Goal: Task Accomplishment & Management: Complete application form

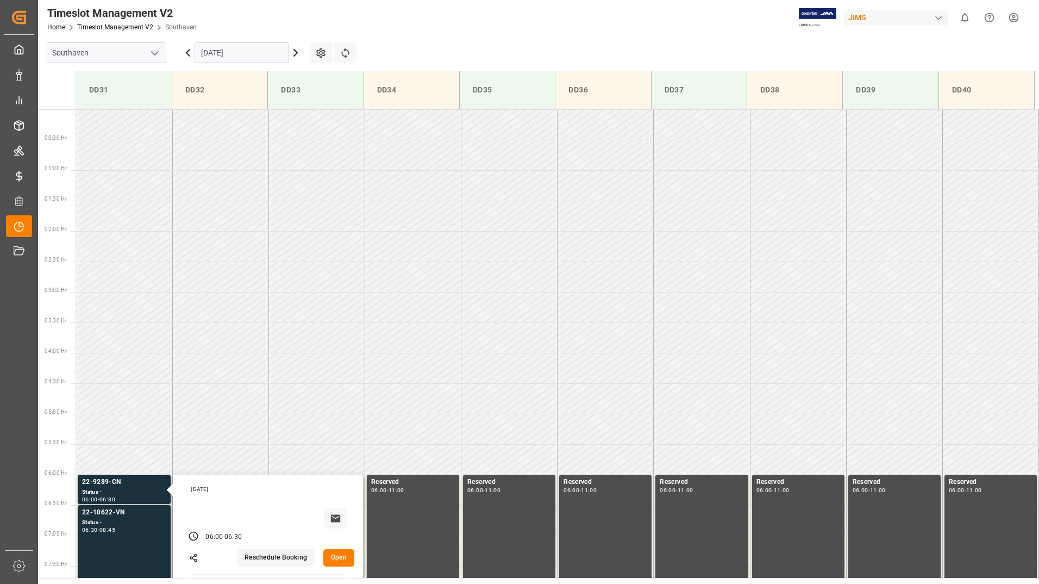
scroll to position [272, 0]
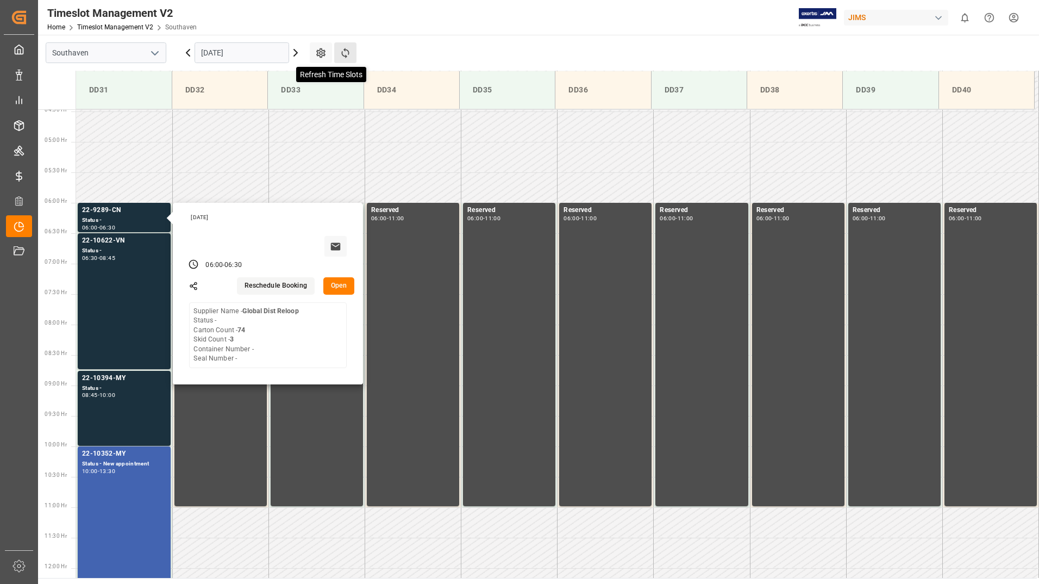
click at [344, 52] on icon at bounding box center [345, 52] width 11 height 11
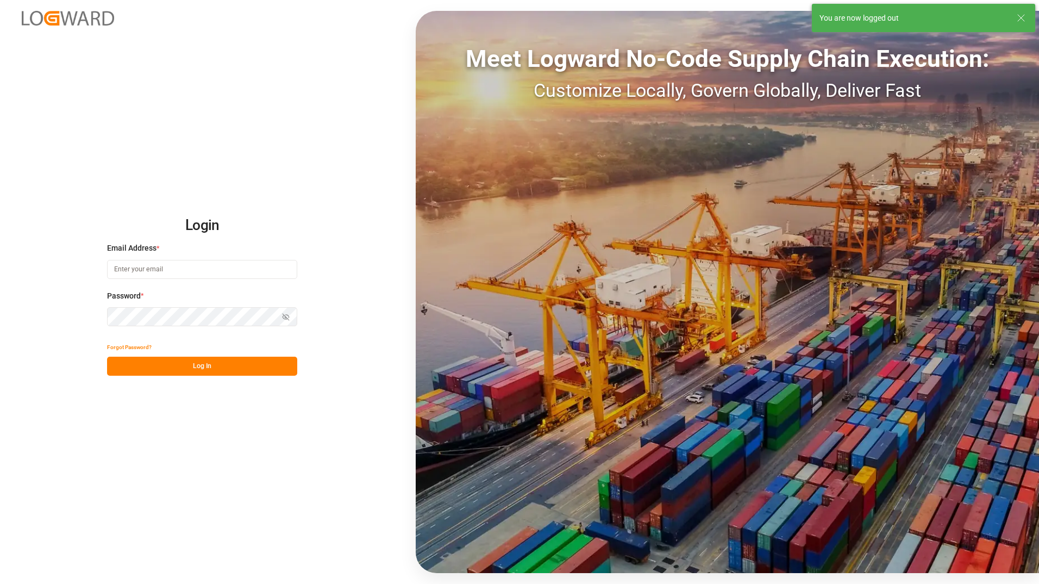
click at [182, 269] on input at bounding box center [202, 269] width 190 height 19
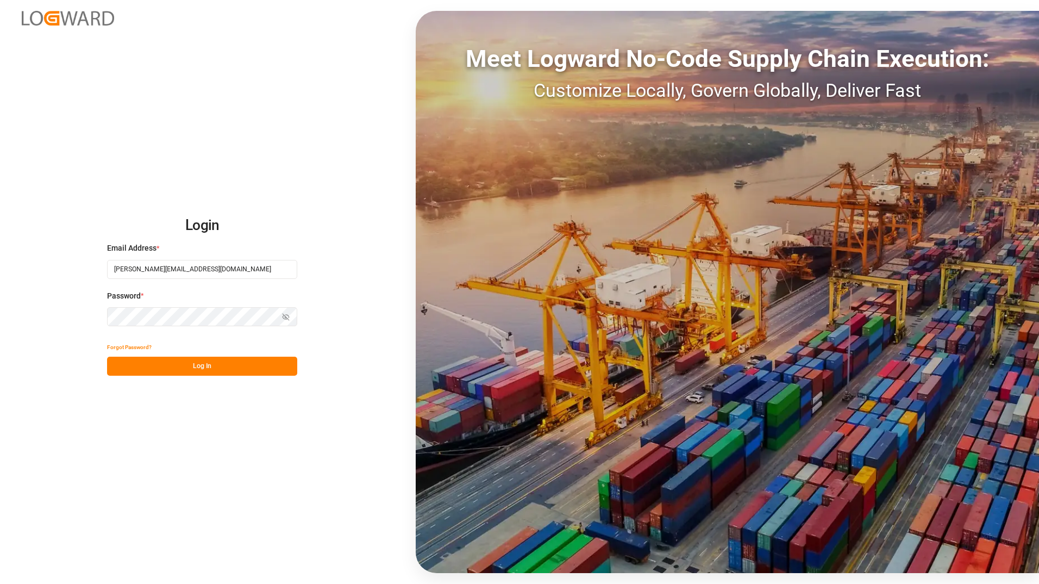
type input "[PERSON_NAME][EMAIL_ADDRESS][DOMAIN_NAME]"
click at [206, 367] on button "Log In" at bounding box center [202, 366] width 190 height 19
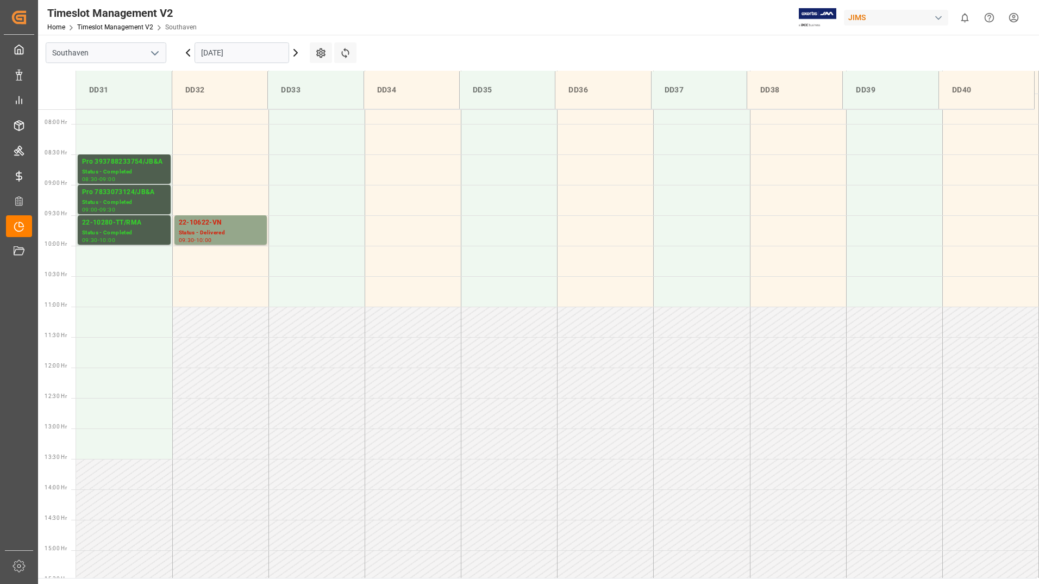
scroll to position [480, 0]
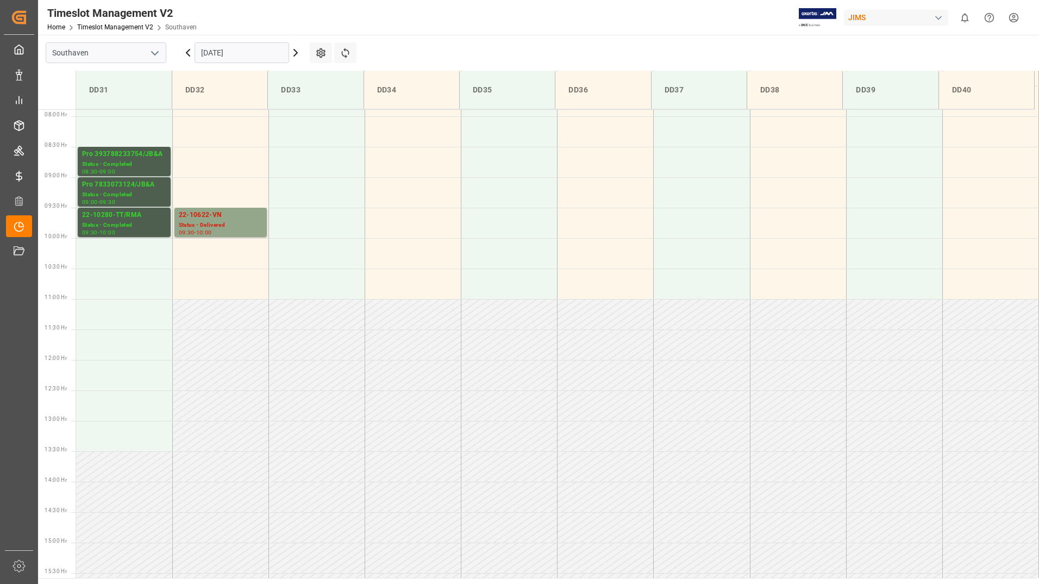
click at [257, 54] on input "[DATE]" at bounding box center [242, 52] width 95 height 21
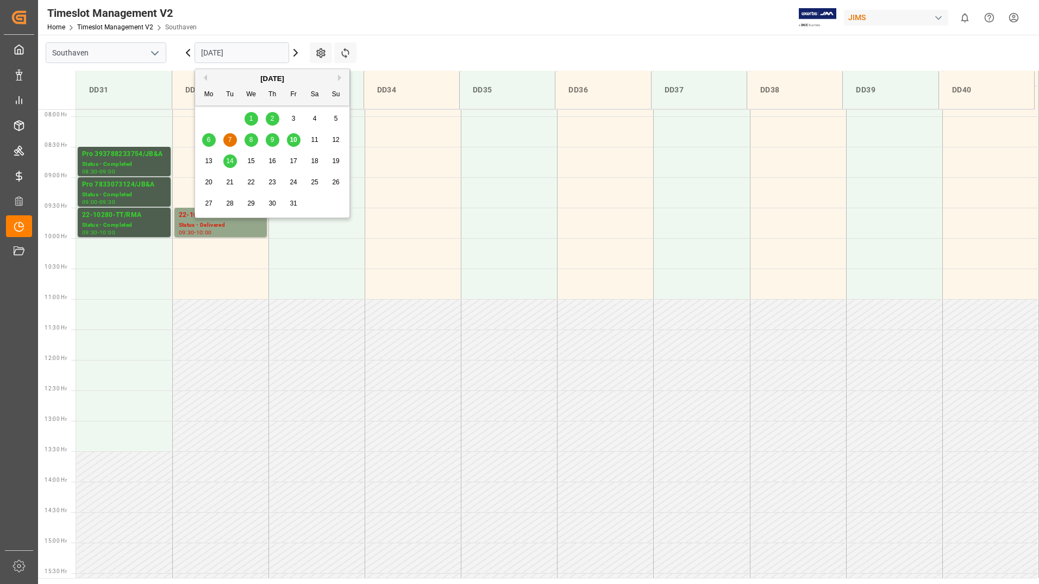
click at [294, 143] on span "10" at bounding box center [293, 140] width 7 height 8
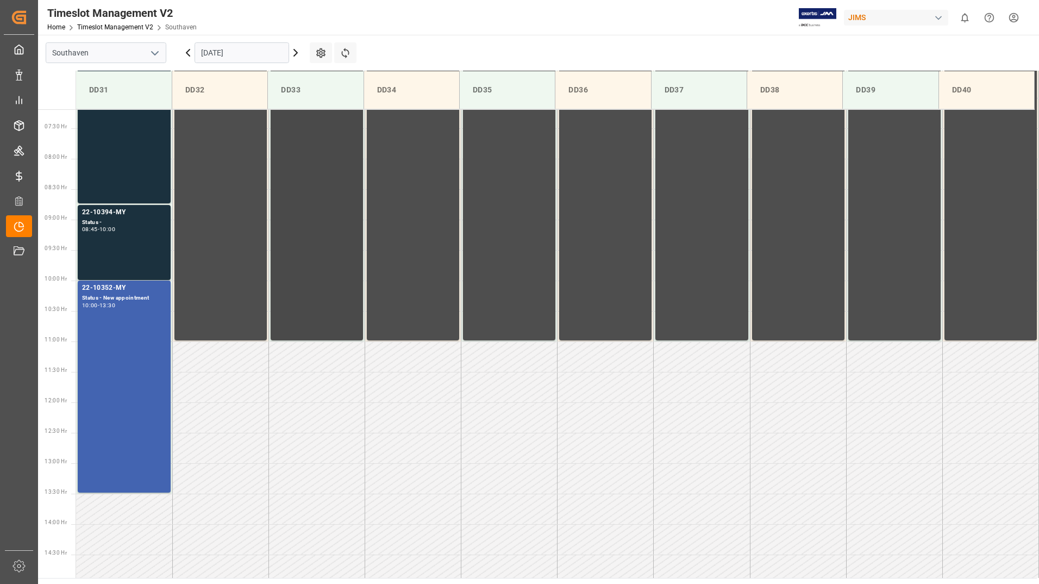
scroll to position [317, 0]
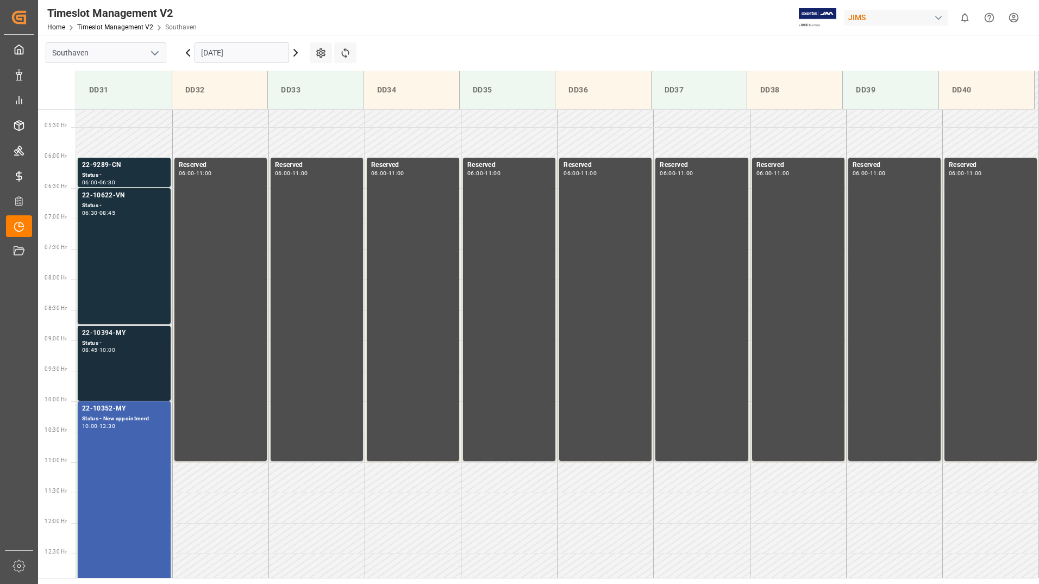
click at [143, 357] on div "22-10394-MY Status - 08:45 - 10:00" at bounding box center [124, 363] width 84 height 71
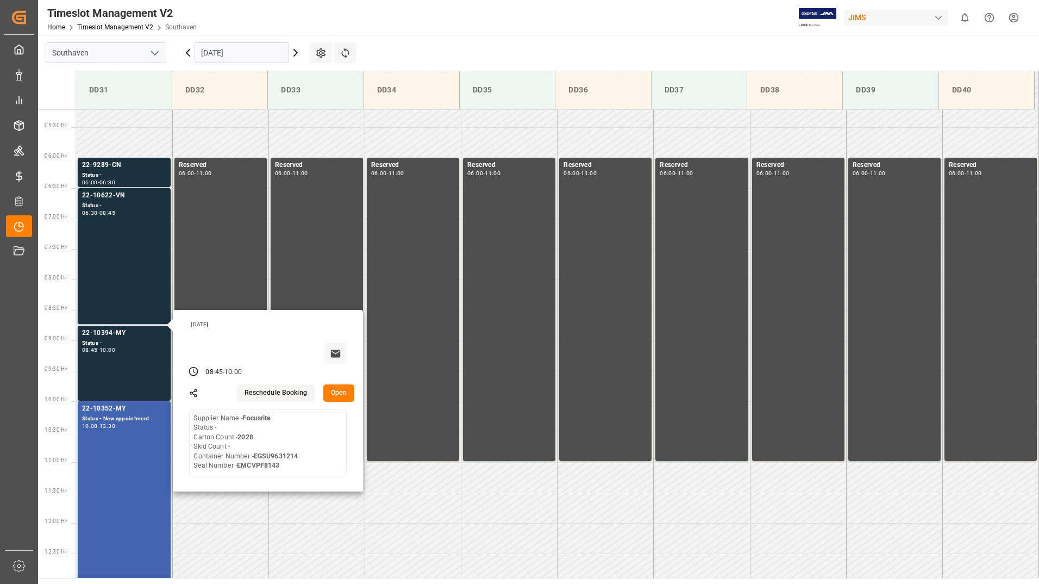
click at [339, 396] on button "Open" at bounding box center [339, 392] width 32 height 17
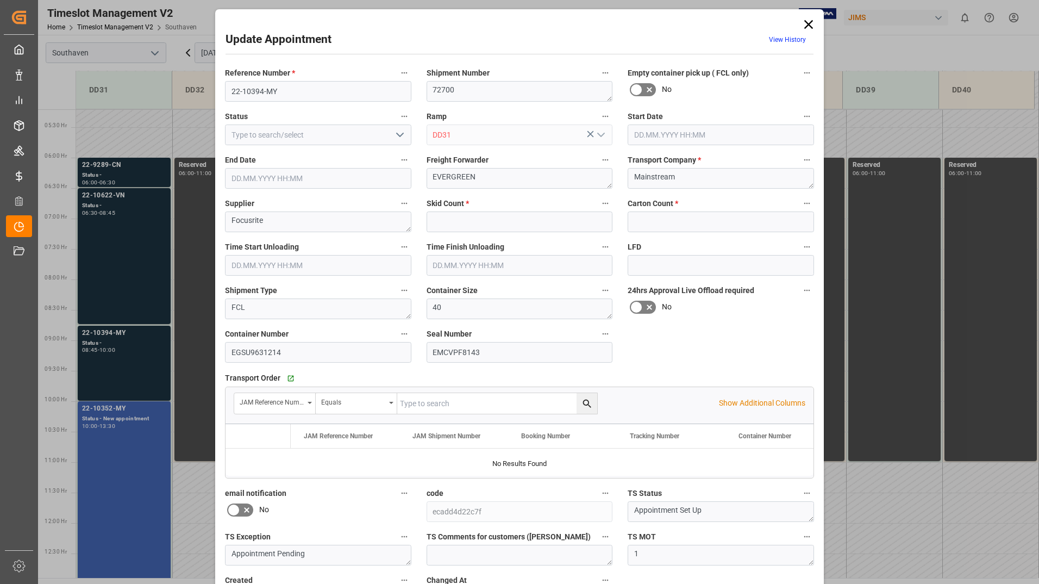
type input "0"
type input "2028"
type input "[DATE] 08:45"
type input "[DATE] 10:00"
type input "[DATE] 16:06"
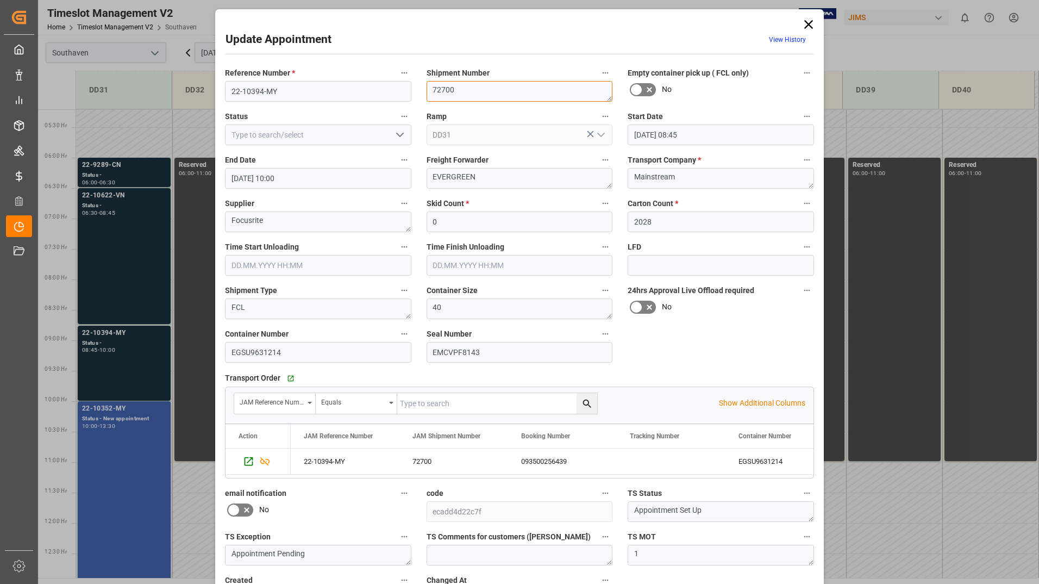
click at [595, 92] on textarea "72700" at bounding box center [520, 91] width 186 height 21
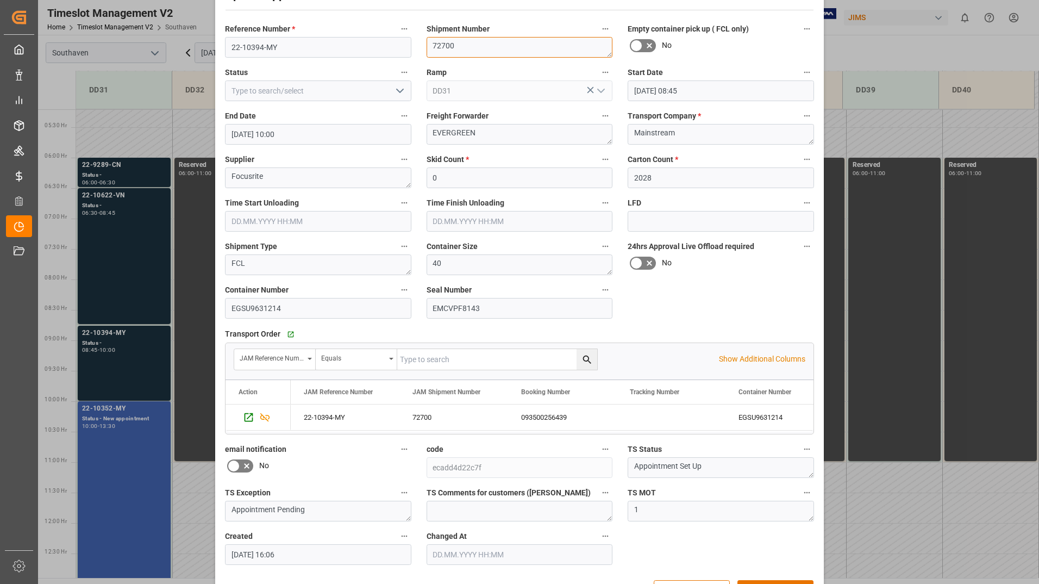
scroll to position [26, 0]
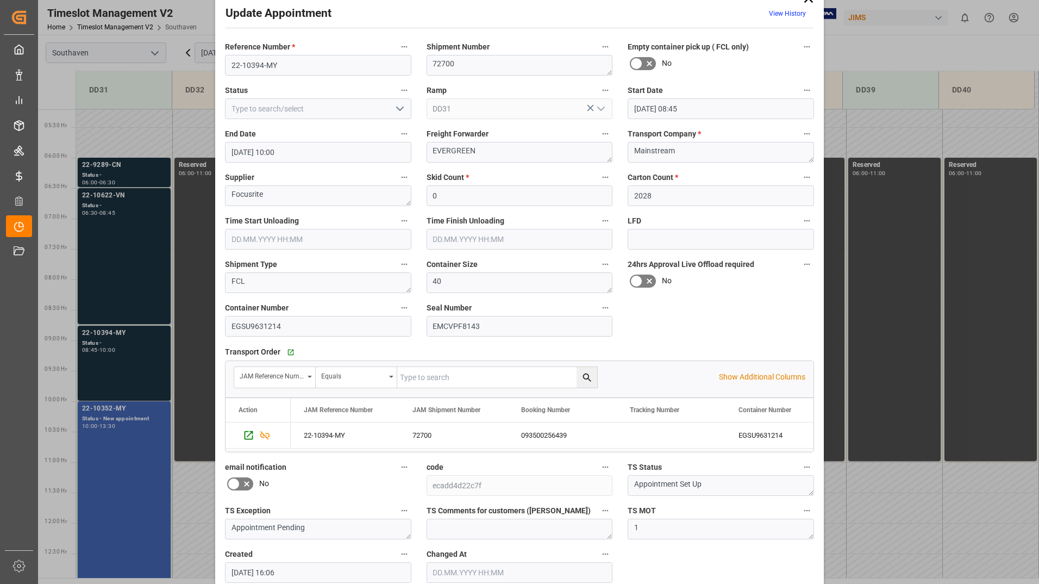
click at [398, 109] on icon "open menu" at bounding box center [399, 108] width 13 height 13
click at [398, 109] on icon "close menu" at bounding box center [399, 108] width 13 height 13
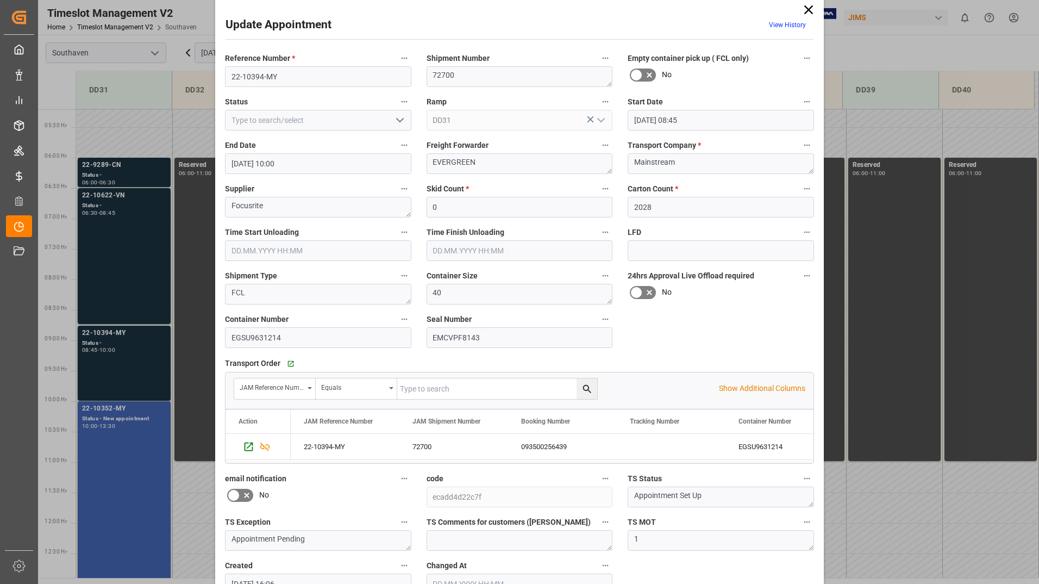
scroll to position [0, 0]
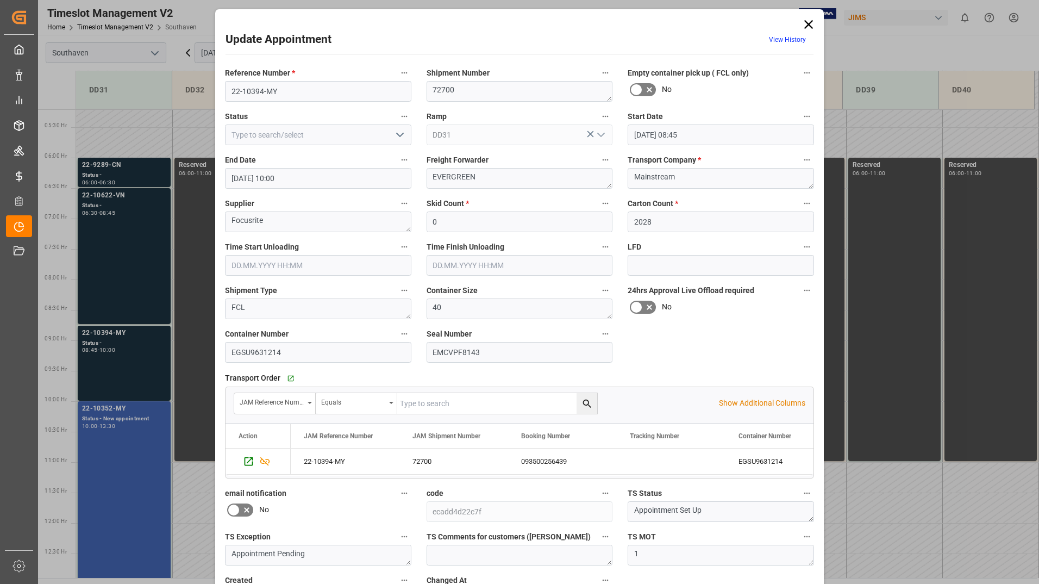
click at [810, 26] on icon at bounding box center [808, 24] width 15 height 15
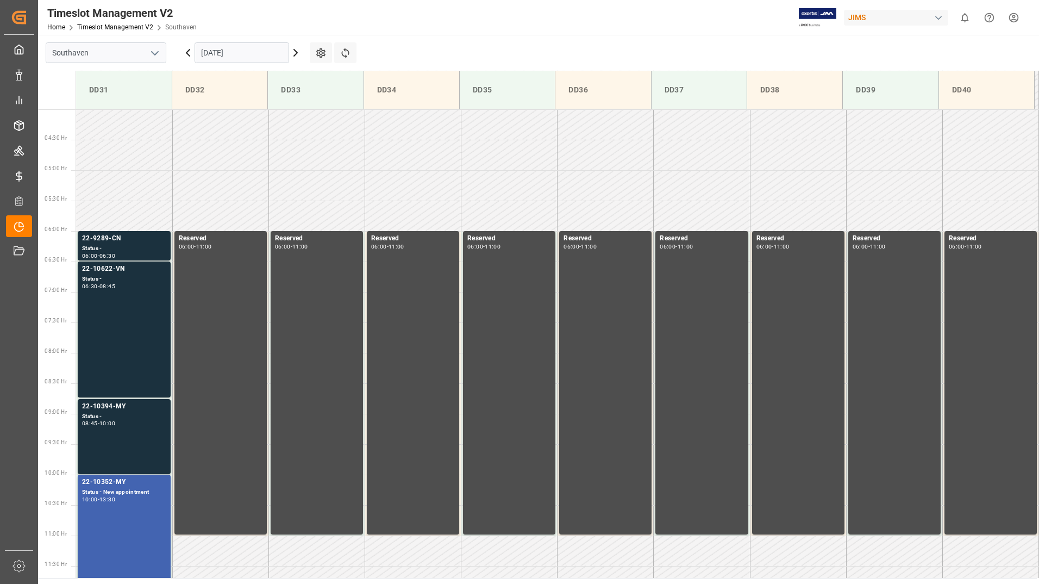
scroll to position [217, 0]
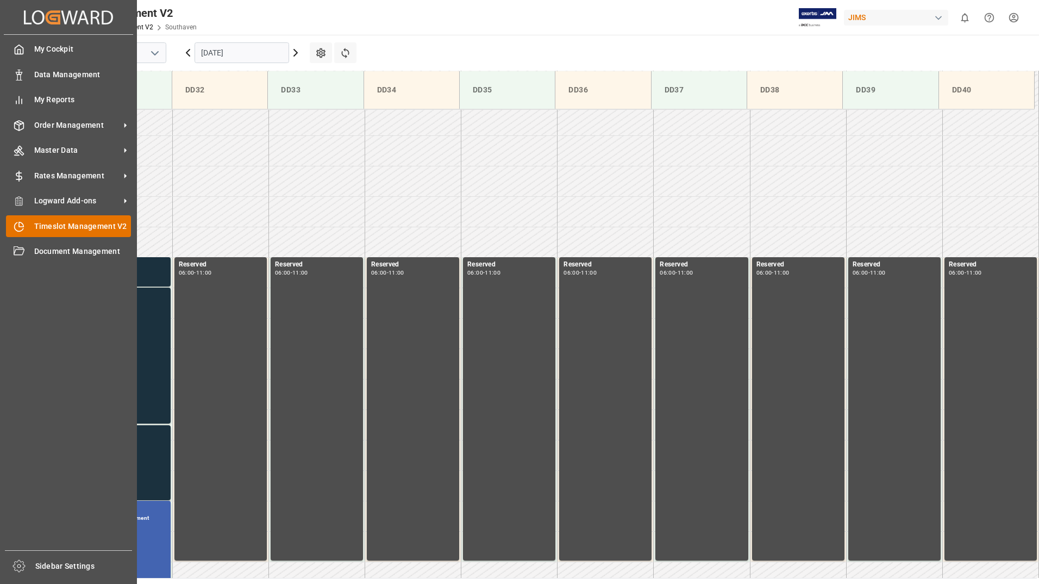
click at [70, 228] on span "Timeslot Management V2" at bounding box center [82, 226] width 97 height 11
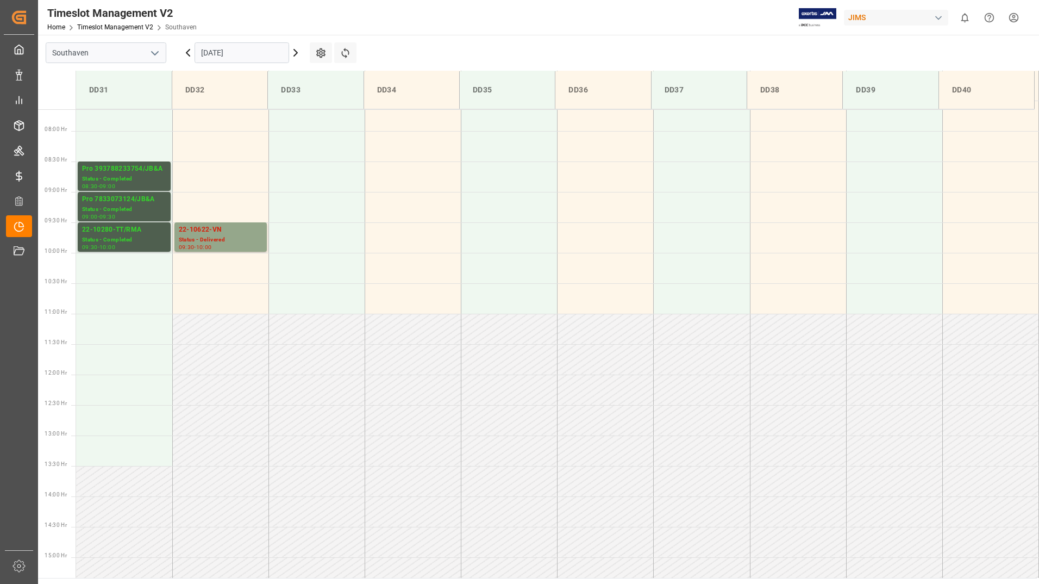
scroll to position [480, 0]
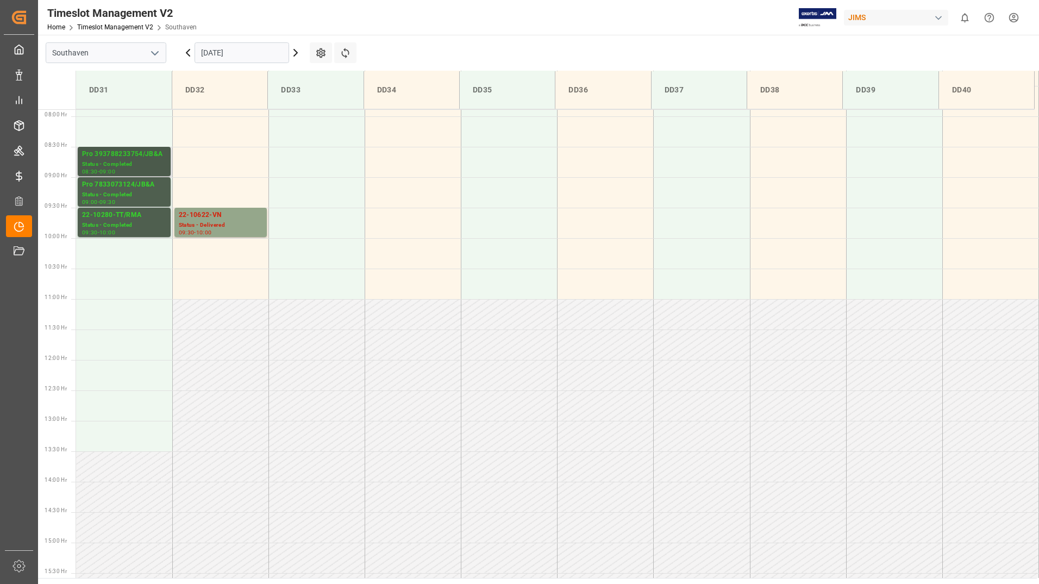
click at [149, 166] on div "Status - Completed" at bounding box center [124, 164] width 84 height 9
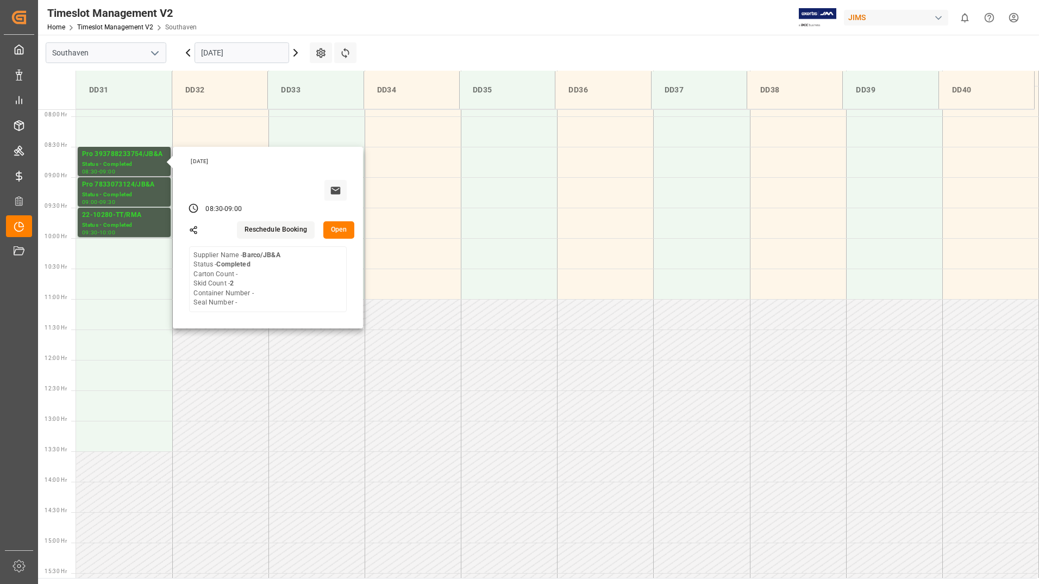
click at [340, 232] on button "Open" at bounding box center [339, 229] width 32 height 17
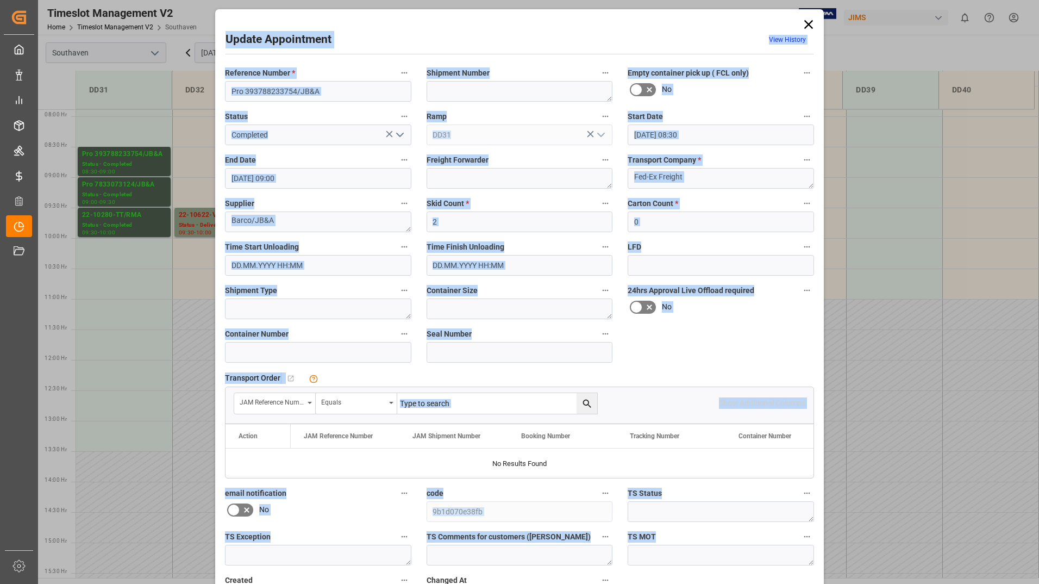
drag, startPoint x: 223, startPoint y: 36, endPoint x: 790, endPoint y: 567, distance: 776.3
click at [790, 567] on div "Update Appointment View History Reference Number * Pro 393788233754/JB&A Shipme…" at bounding box center [519, 332] width 603 height 640
copy div "Loremi Dolorsitame Cons Adipisc Elitseddo Eiusmo * Temporin Utlabo Etdol magnaa…"
click at [806, 22] on icon at bounding box center [808, 24] width 15 height 15
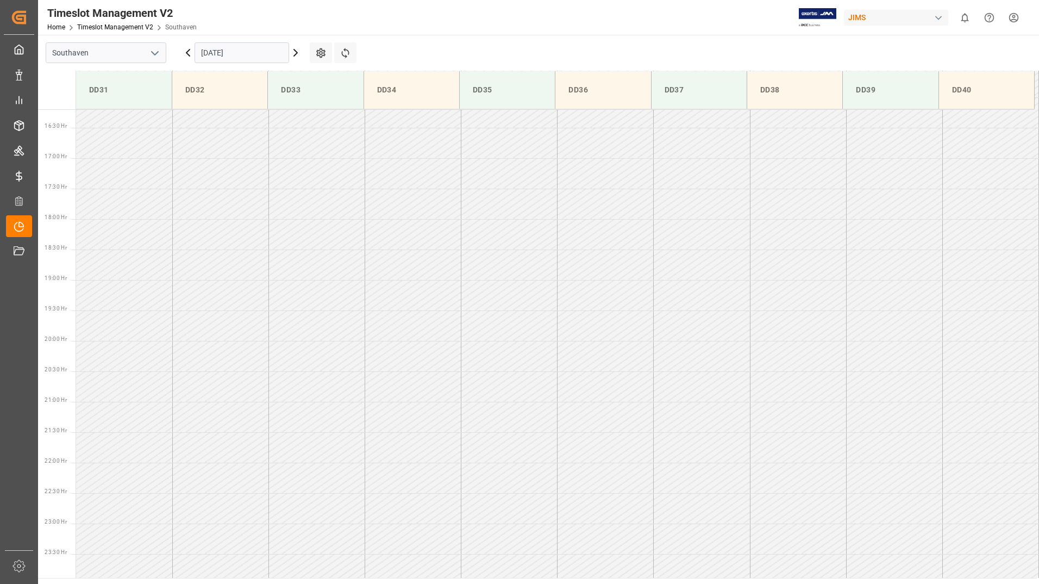
scroll to position [993, 0]
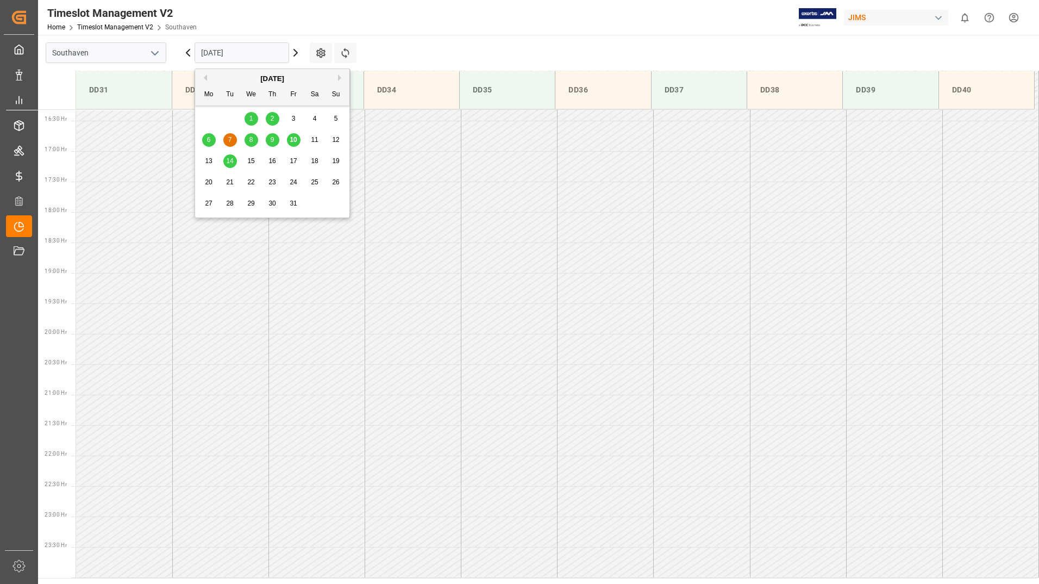
click at [253, 56] on input "[DATE]" at bounding box center [242, 52] width 95 height 21
click at [229, 162] on span "14" at bounding box center [229, 161] width 7 height 8
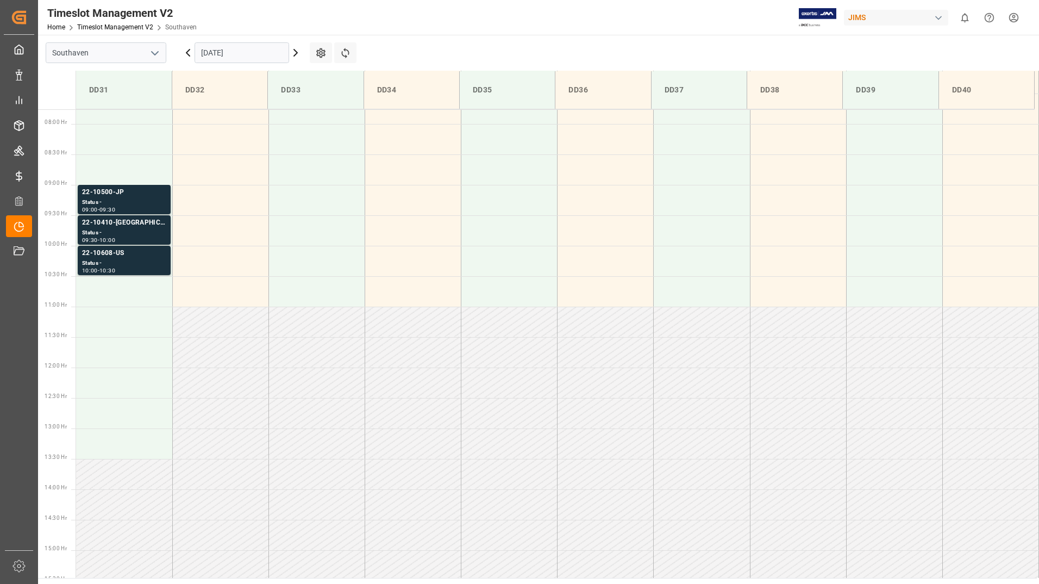
scroll to position [480, 0]
click at [150, 193] on div "Status -" at bounding box center [124, 194] width 84 height 9
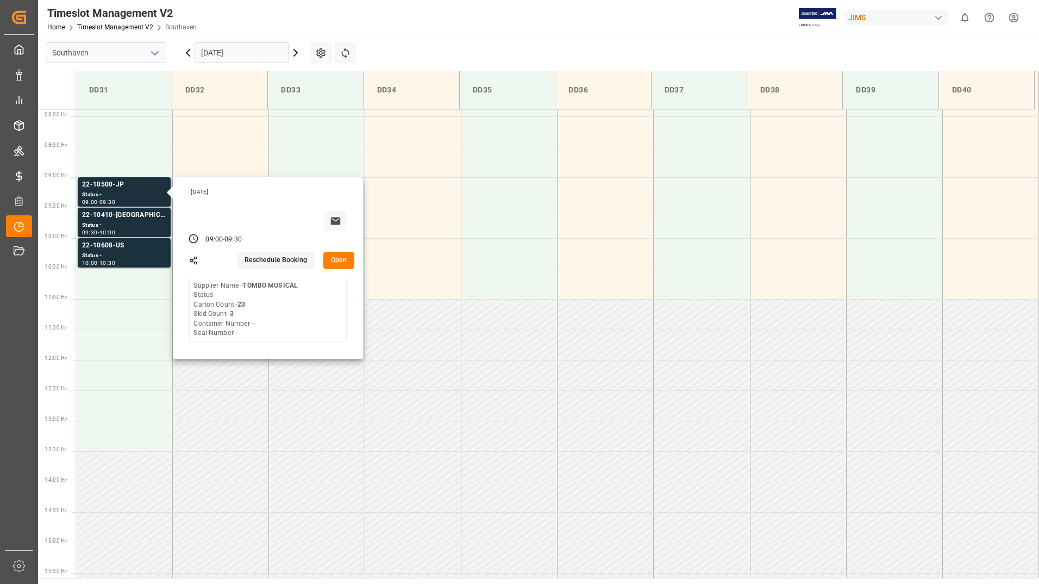
click at [342, 264] on button "Open" at bounding box center [339, 260] width 32 height 17
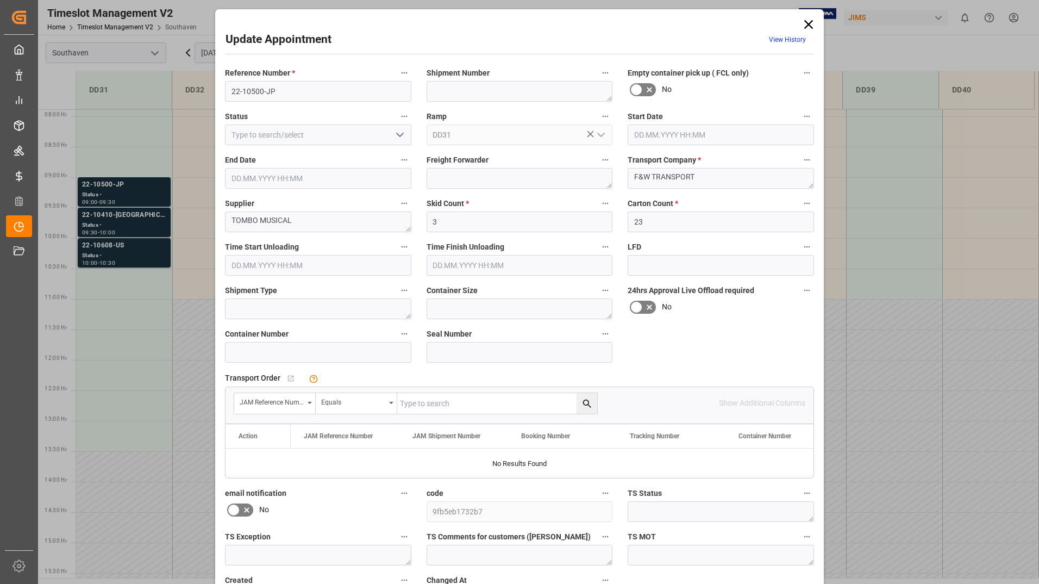
type input "[DATE] 09:00"
type input "[DATE] 09:30"
type input "[DATE] 14:16"
click at [808, 28] on icon at bounding box center [808, 24] width 15 height 15
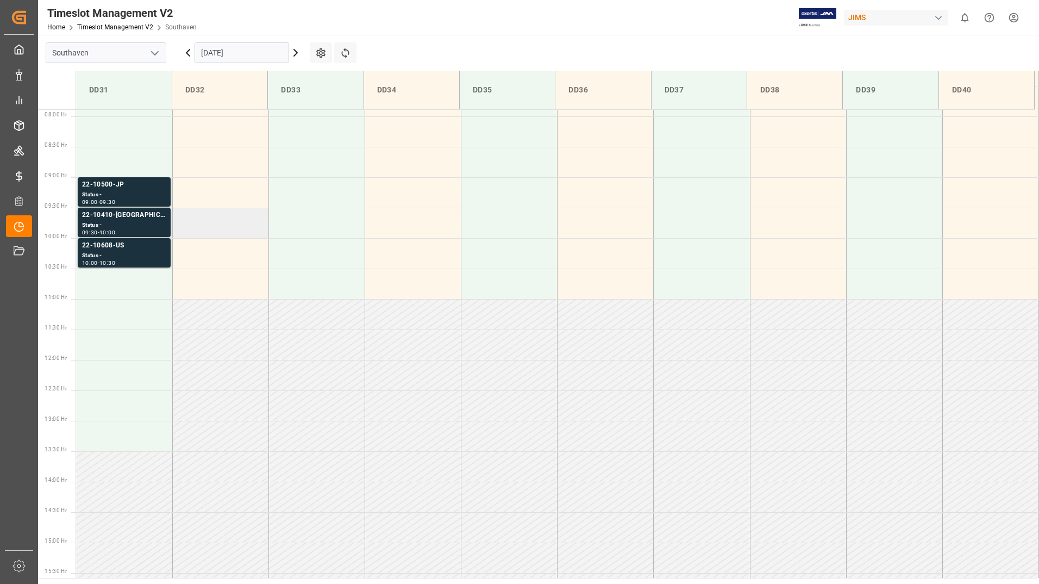
drag, startPoint x: 136, startPoint y: 220, endPoint x: 217, endPoint y: 216, distance: 81.6
click at [217, 216] on td at bounding box center [220, 223] width 96 height 30
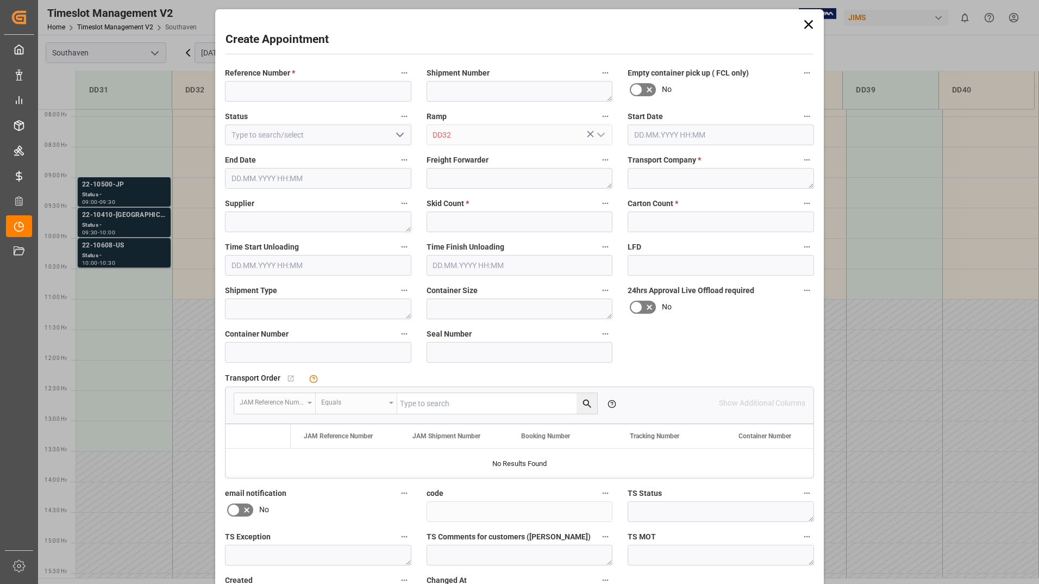
type input "[DATE] 09:30"
type input "[DATE] 10:00"
click at [146, 226] on div "Create Appointment Reference Number * Shipment Number Empty container pick up (…" at bounding box center [519, 292] width 1039 height 584
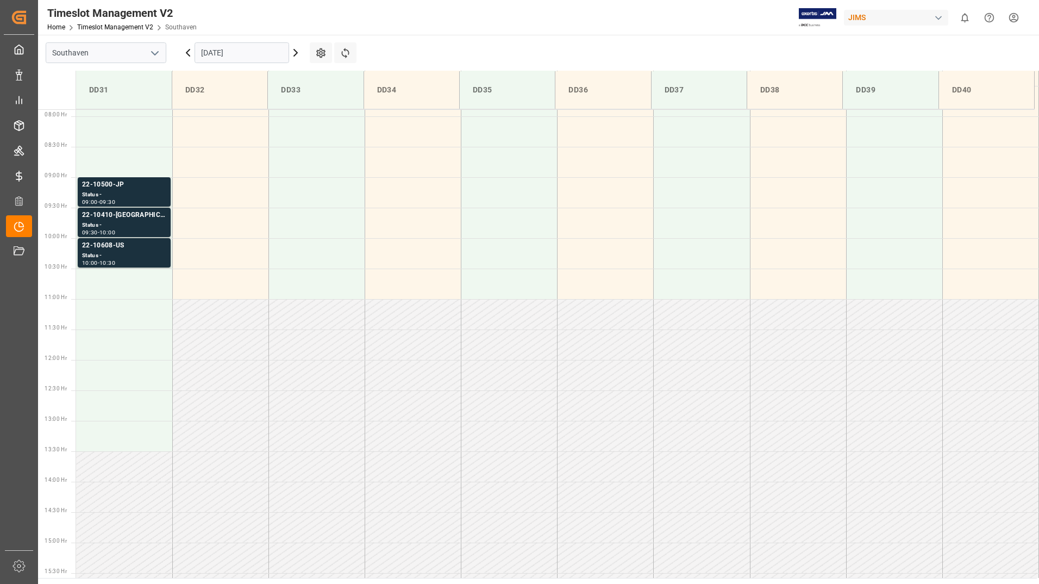
click at [146, 226] on div "Status -" at bounding box center [124, 225] width 84 height 9
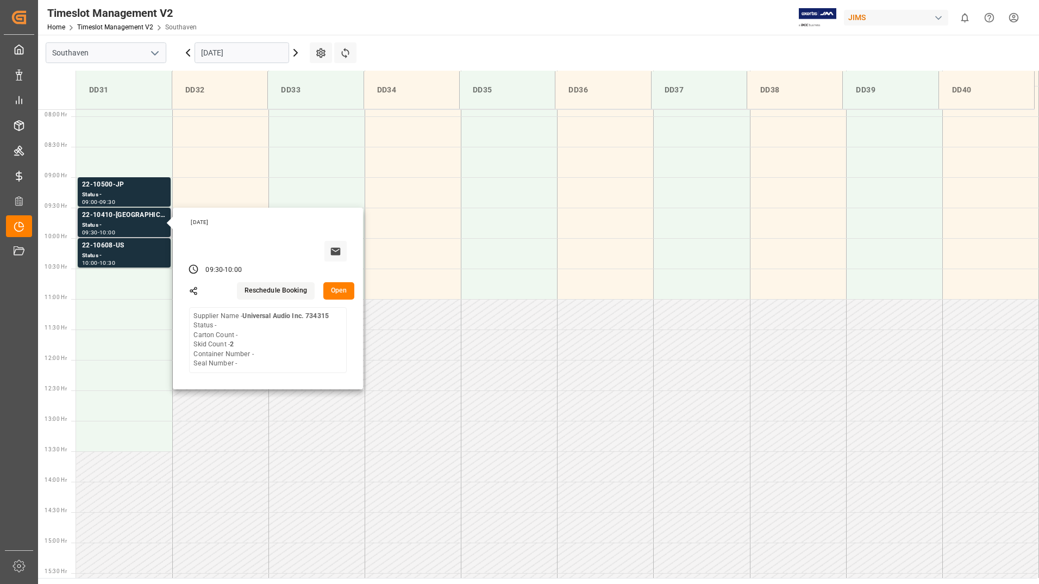
click at [340, 297] on button "Open" at bounding box center [339, 290] width 32 height 17
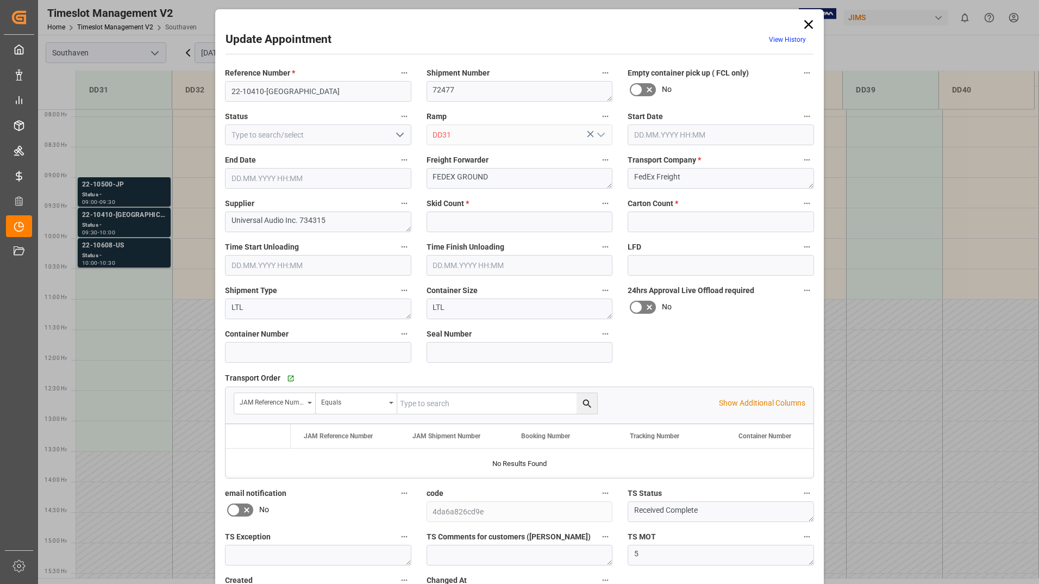
type input "2"
type input "0"
type input "[DATE] 09:30"
type input "[DATE] 10:00"
type input "[DATE] 15:22"
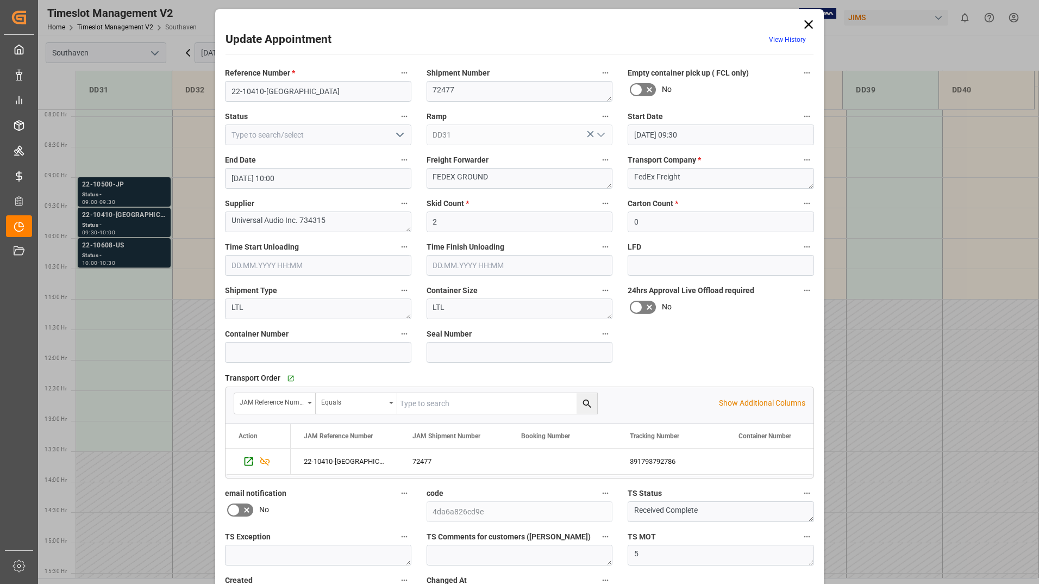
click at [808, 24] on icon at bounding box center [808, 24] width 15 height 15
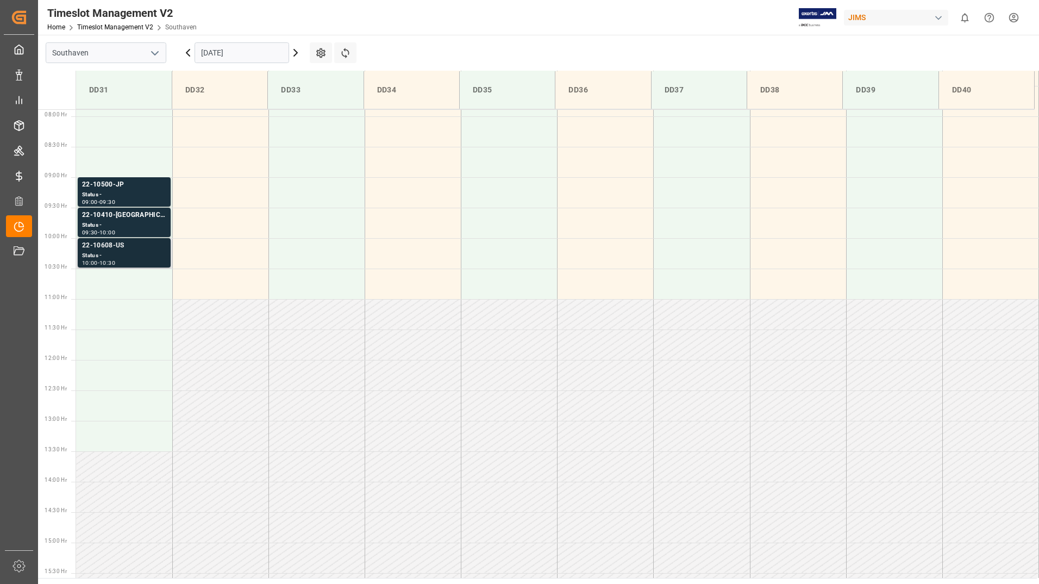
click at [136, 252] on div "Status -" at bounding box center [124, 255] width 84 height 9
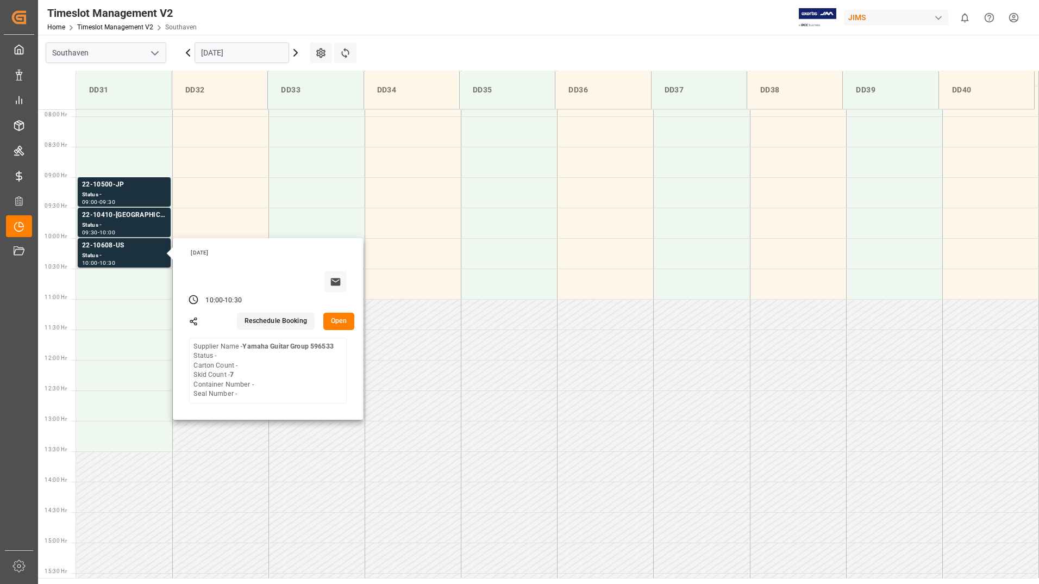
click at [345, 326] on button "Open" at bounding box center [339, 320] width 32 height 17
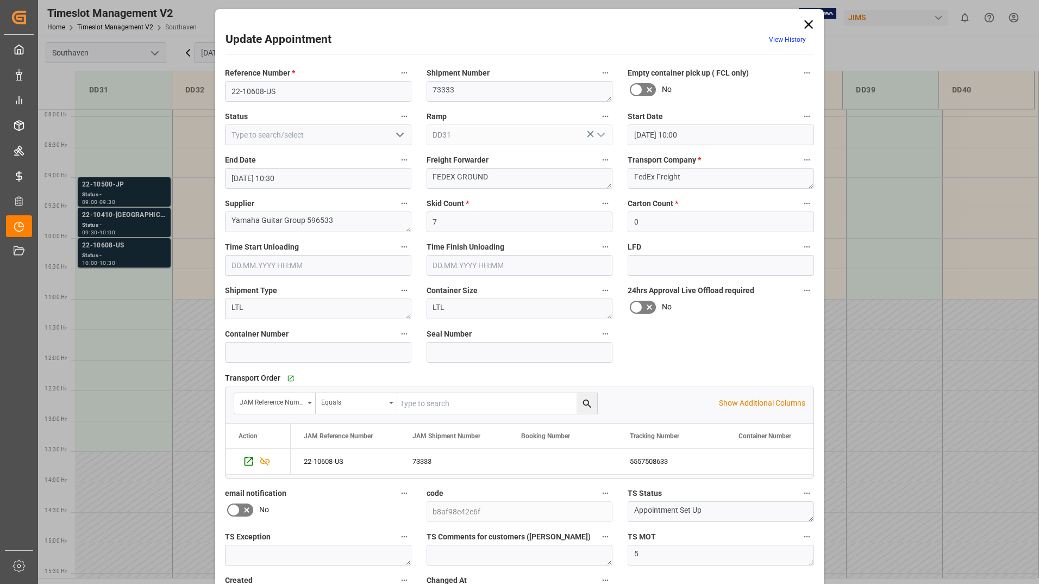
click at [809, 23] on icon at bounding box center [808, 24] width 15 height 15
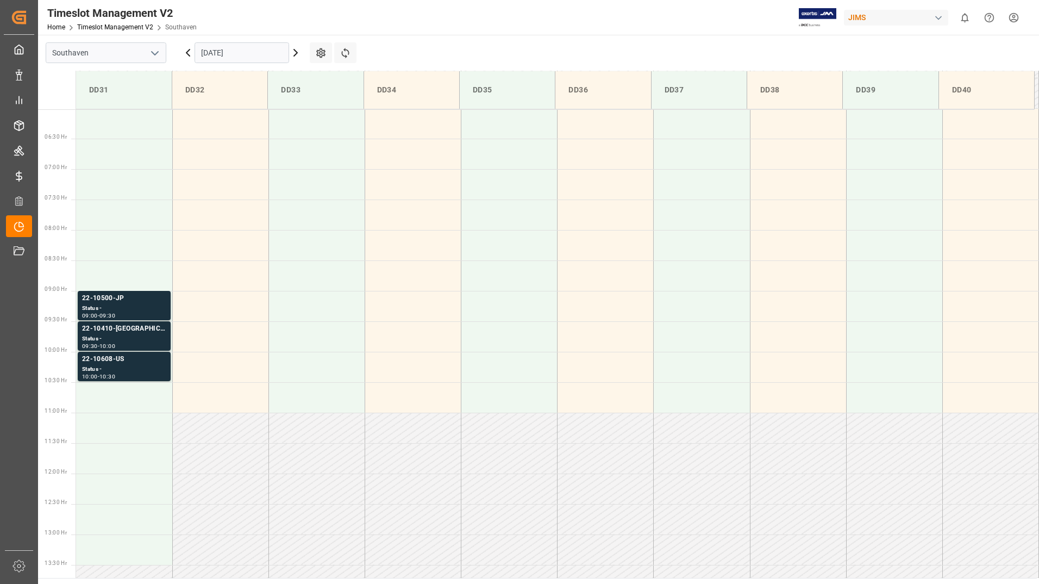
scroll to position [395, 0]
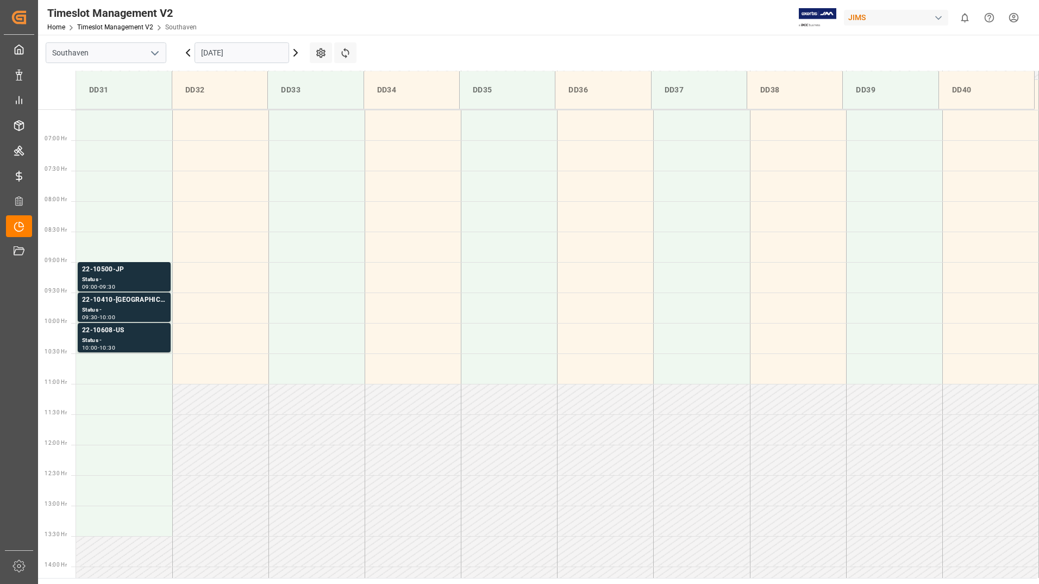
click at [247, 54] on input "[DATE]" at bounding box center [242, 52] width 95 height 21
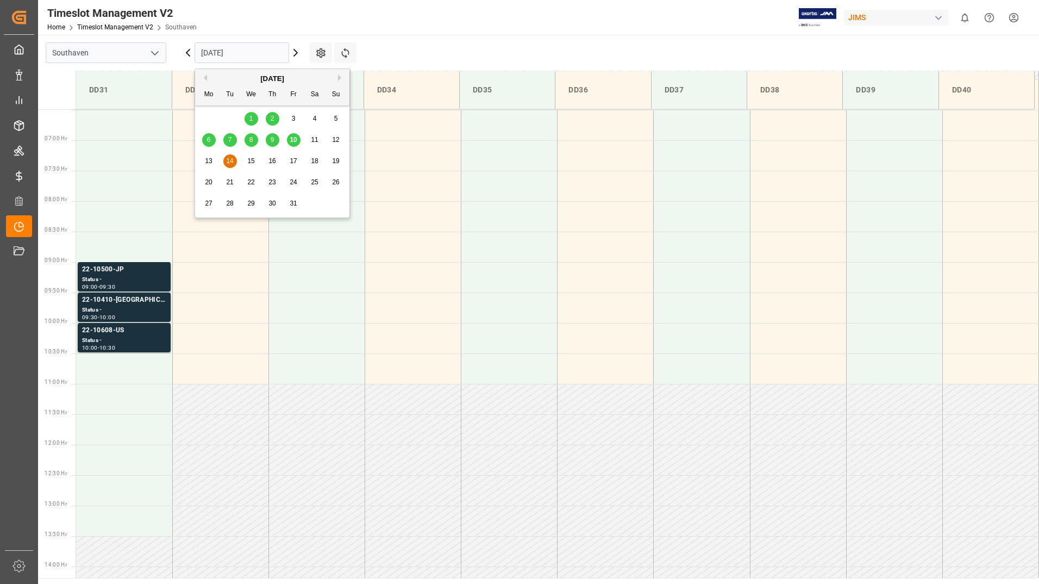
click at [252, 162] on span "15" at bounding box center [250, 161] width 7 height 8
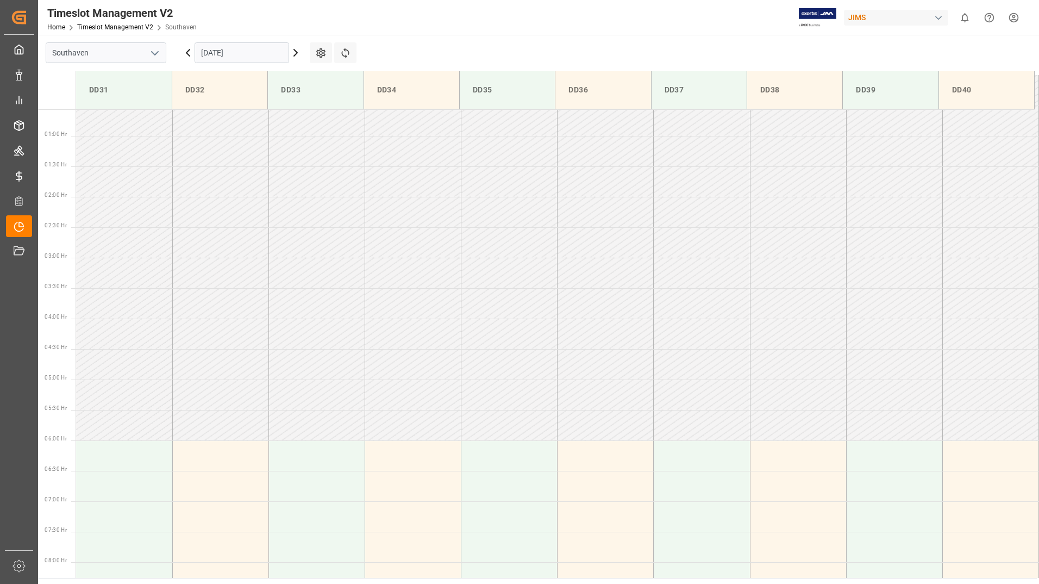
scroll to position [0, 0]
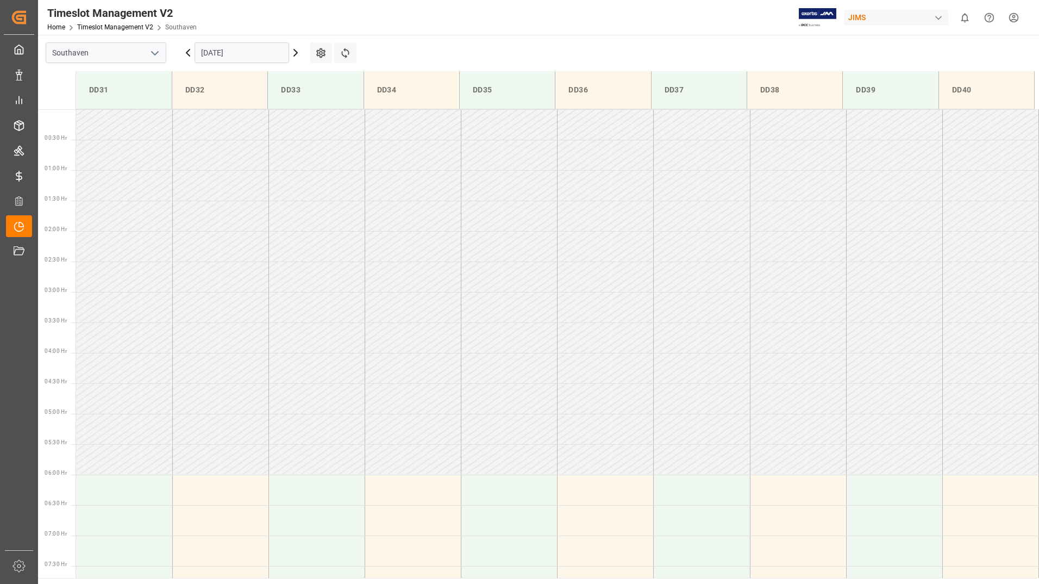
click at [245, 51] on input "[DATE]" at bounding box center [242, 52] width 95 height 21
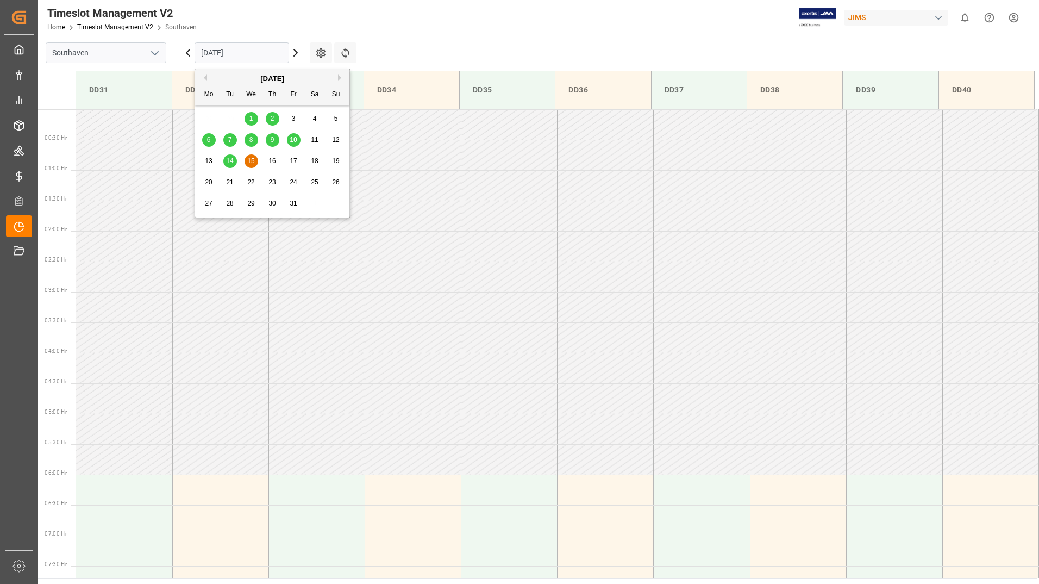
click at [272, 160] on span "16" at bounding box center [271, 161] width 7 height 8
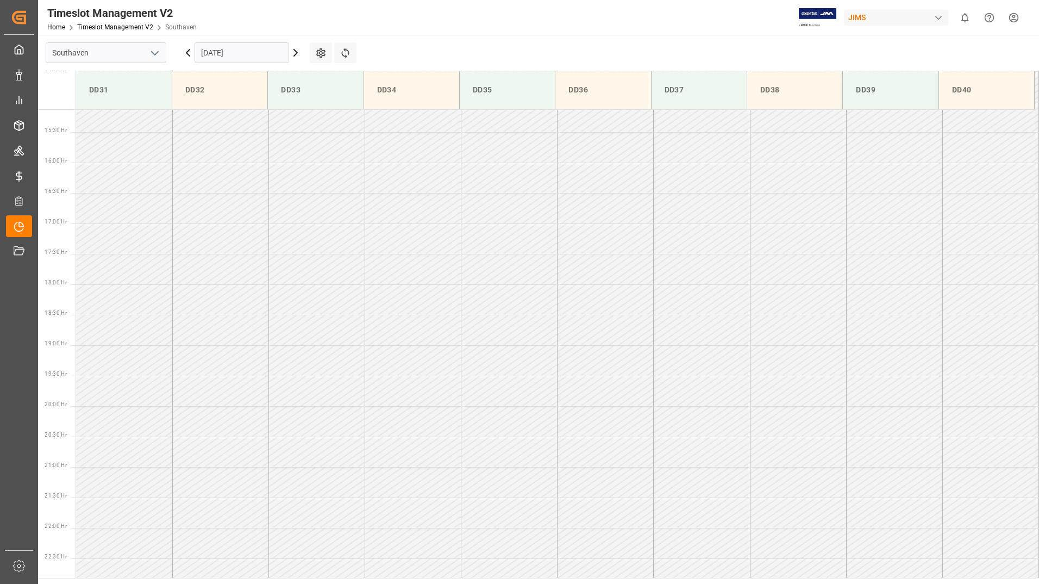
scroll to position [776, 0]
click at [252, 54] on input "[DATE]" at bounding box center [242, 52] width 95 height 21
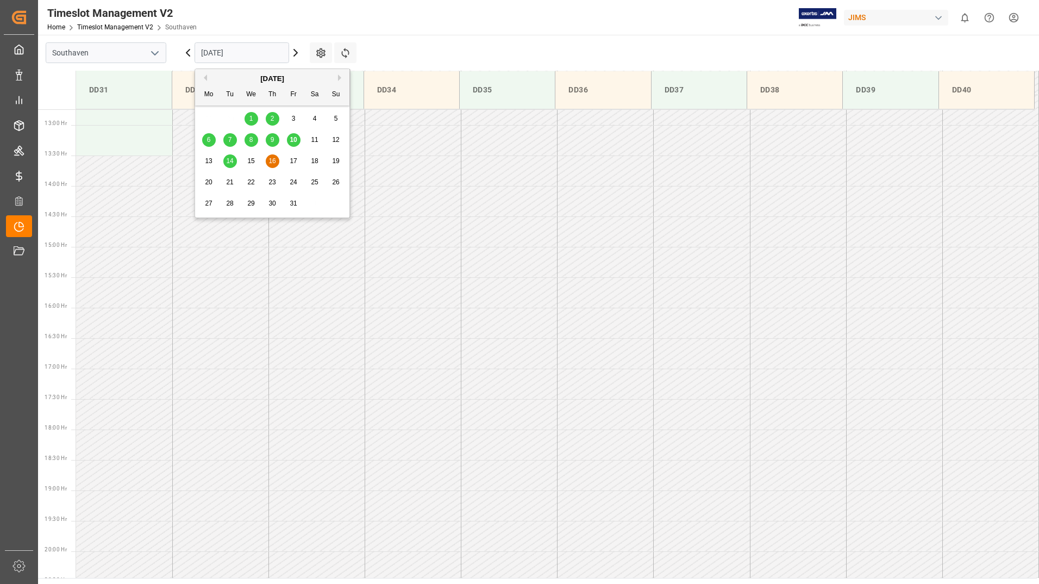
click at [295, 159] on span "17" at bounding box center [293, 161] width 7 height 8
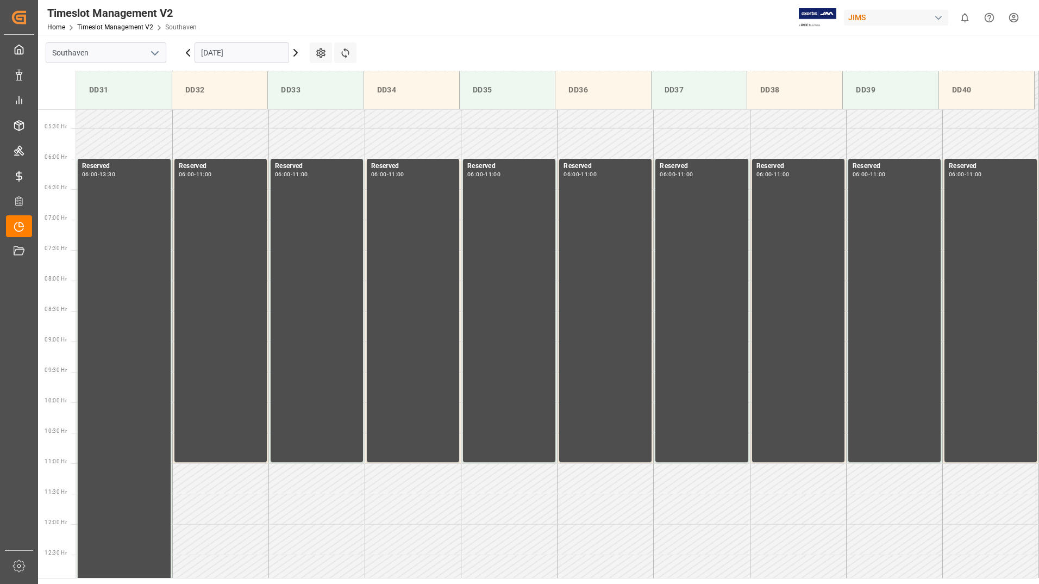
scroll to position [317, 0]
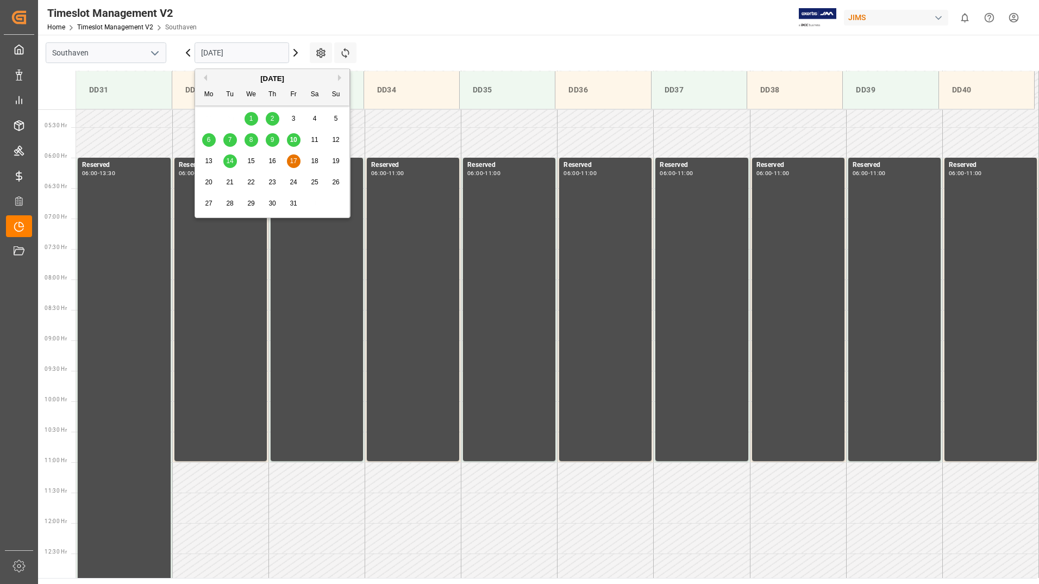
click at [203, 51] on input "[DATE]" at bounding box center [242, 52] width 95 height 21
click at [293, 142] on span "10" at bounding box center [293, 140] width 7 height 8
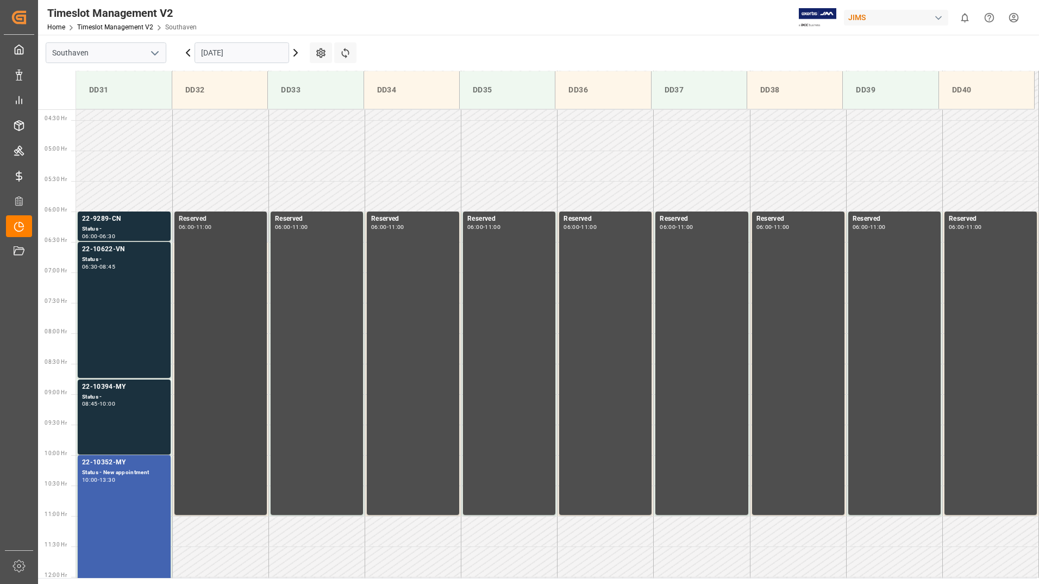
scroll to position [262, 0]
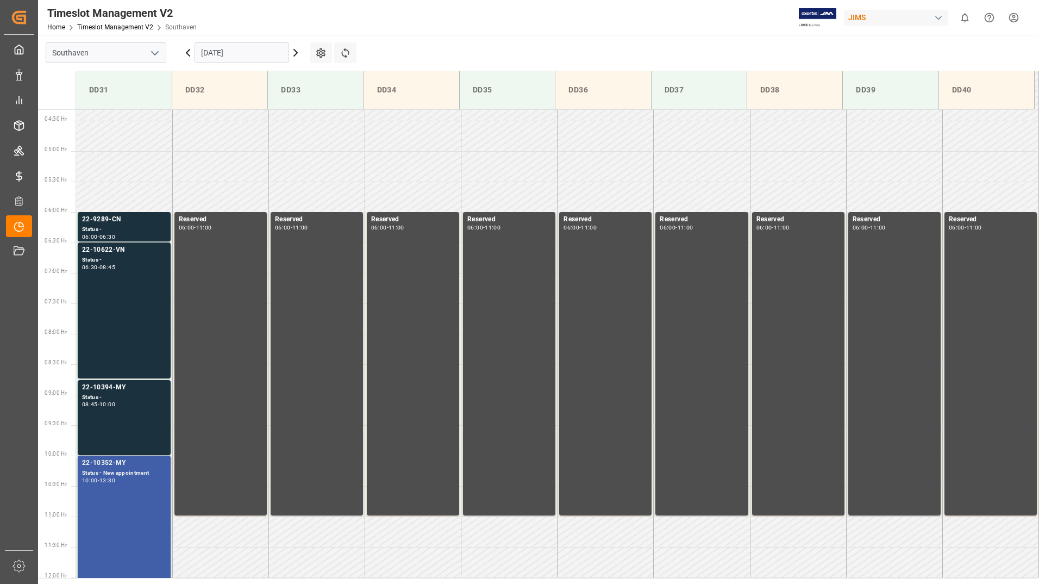
click at [130, 516] on div "22-10352-MY Status - New appointment 10:00 - 13:30" at bounding box center [124, 562] width 84 height 208
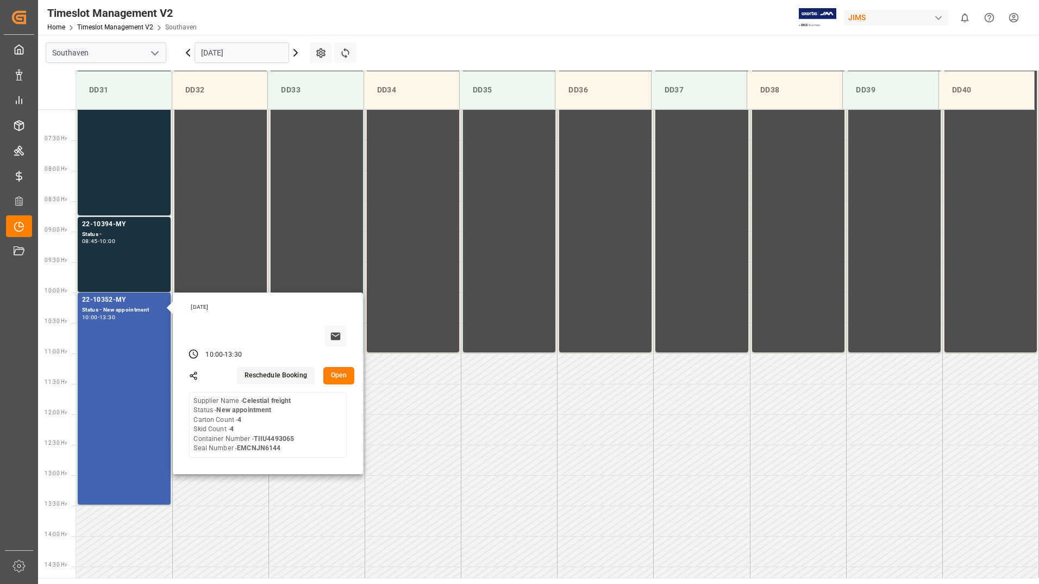
scroll to position [371, 0]
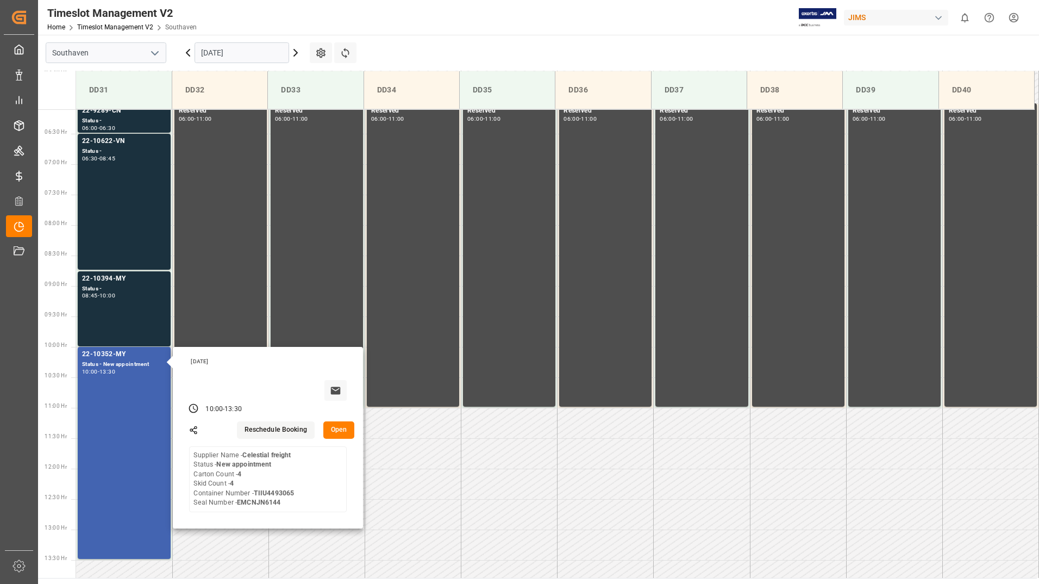
click at [345, 434] on button "Open" at bounding box center [339, 429] width 32 height 17
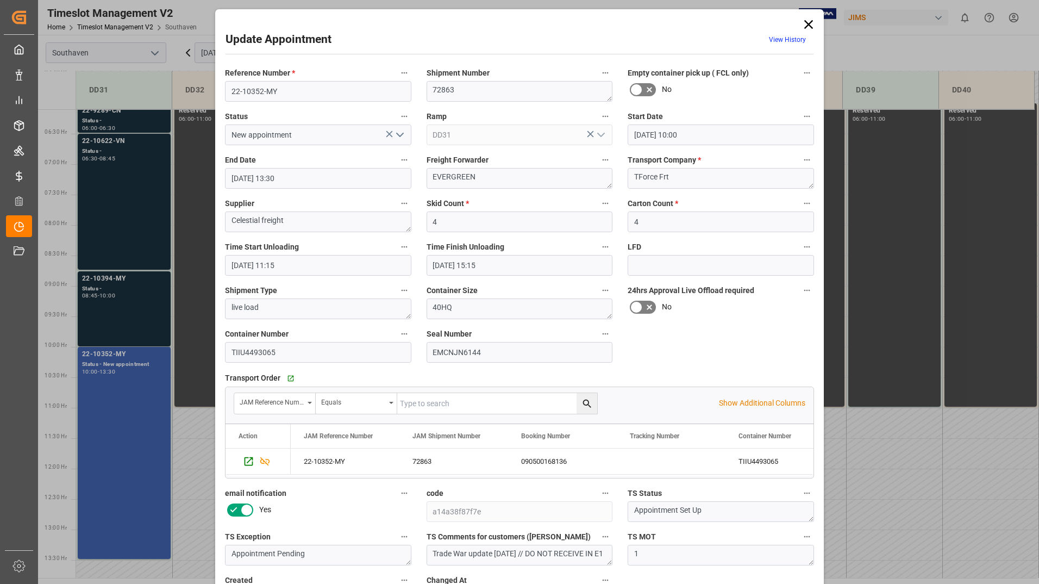
click at [806, 22] on icon at bounding box center [808, 24] width 15 height 15
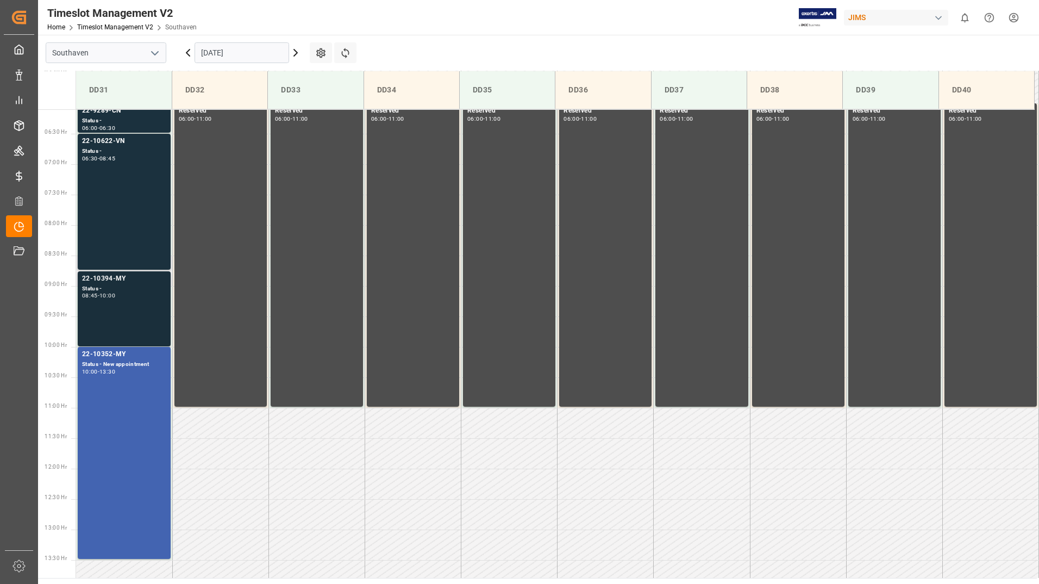
click at [128, 307] on div "22-10394-MY Status - 08:45 - 10:00" at bounding box center [124, 308] width 84 height 71
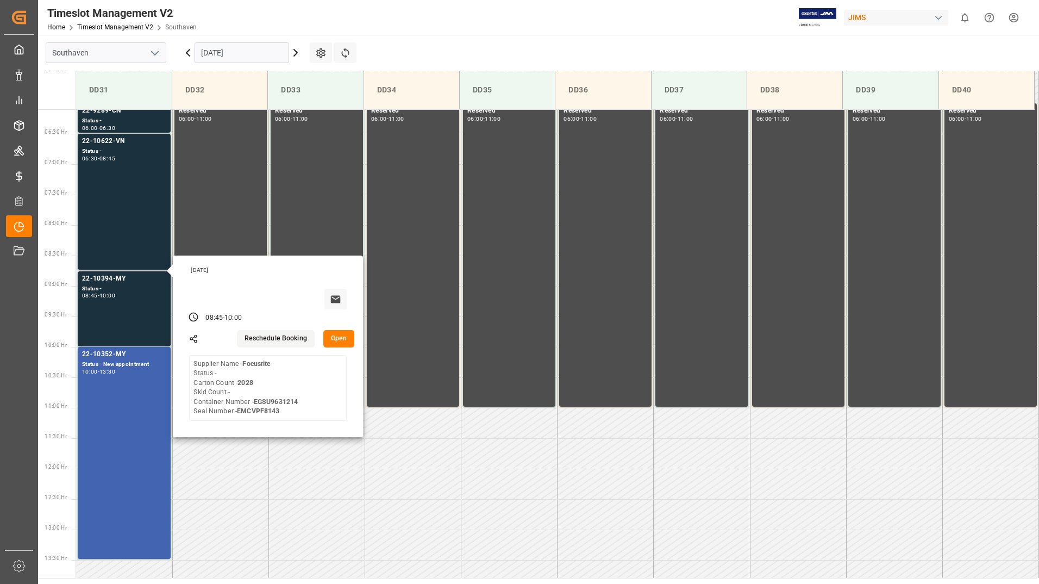
click at [342, 339] on button "Open" at bounding box center [339, 338] width 32 height 17
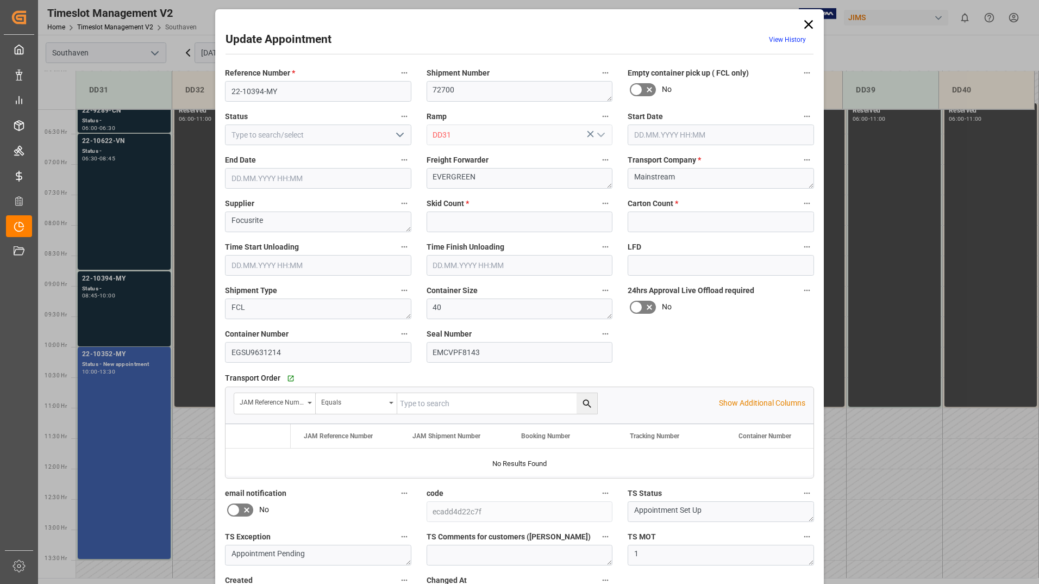
type input "0"
type input "2028"
type input "[DATE] 08:45"
type input "[DATE] 10:00"
type input "[DATE] 16:06"
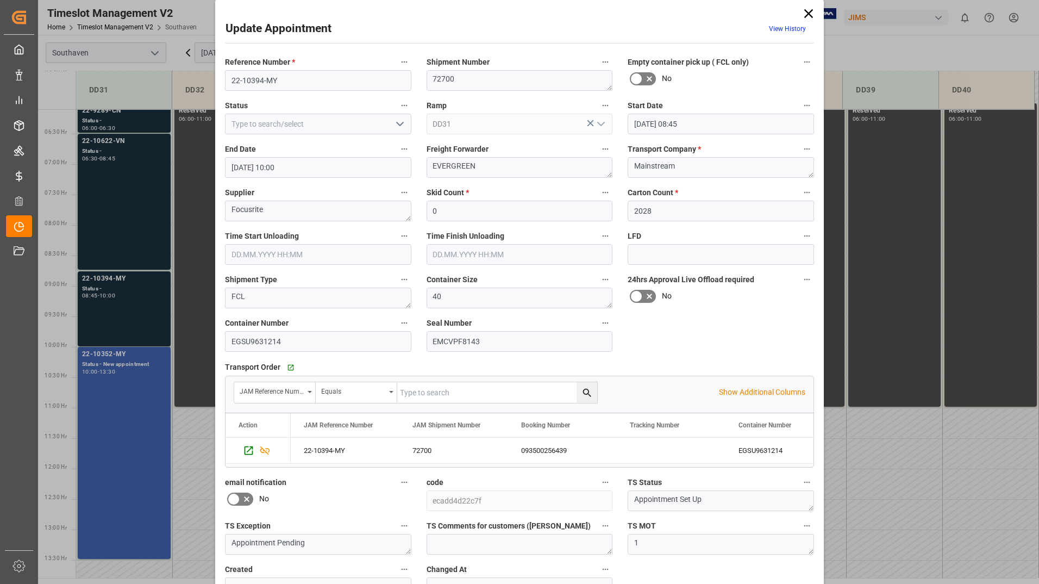
scroll to position [0, 0]
